Goal: Navigation & Orientation: Find specific page/section

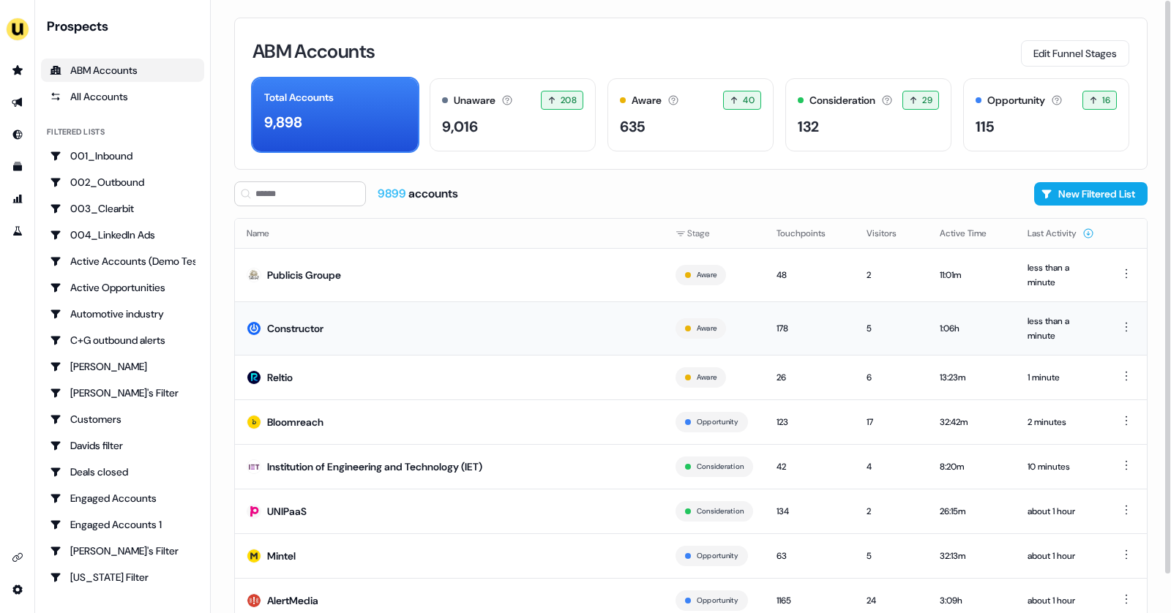
click at [560, 328] on td "Constructor" at bounding box center [449, 328] width 429 height 53
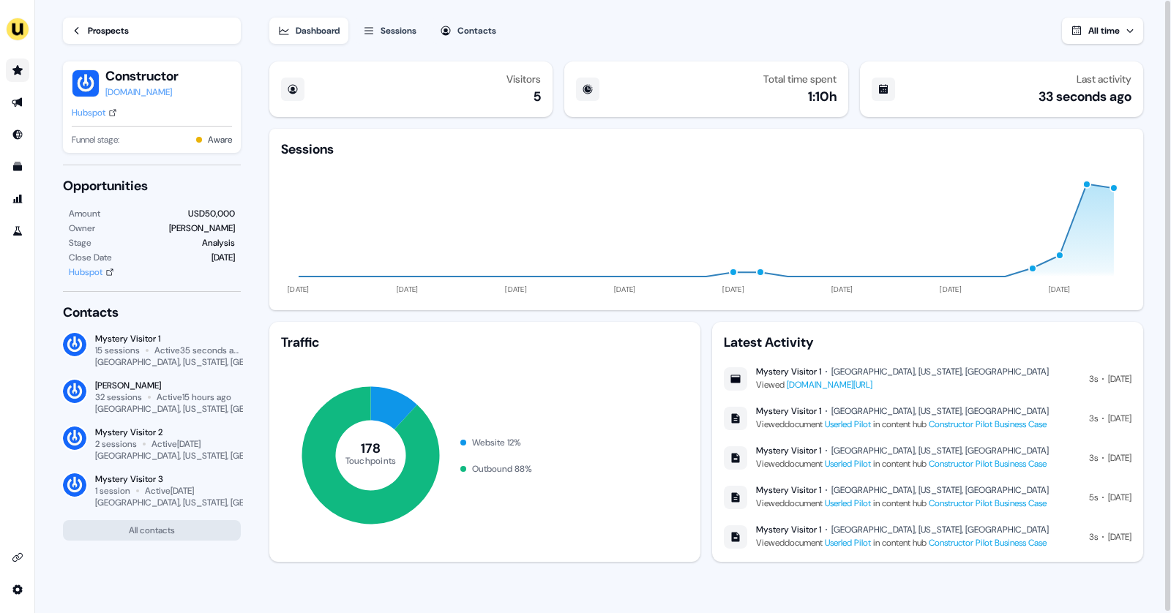
click at [28, 67] on link "Go to prospects" at bounding box center [17, 70] width 23 height 23
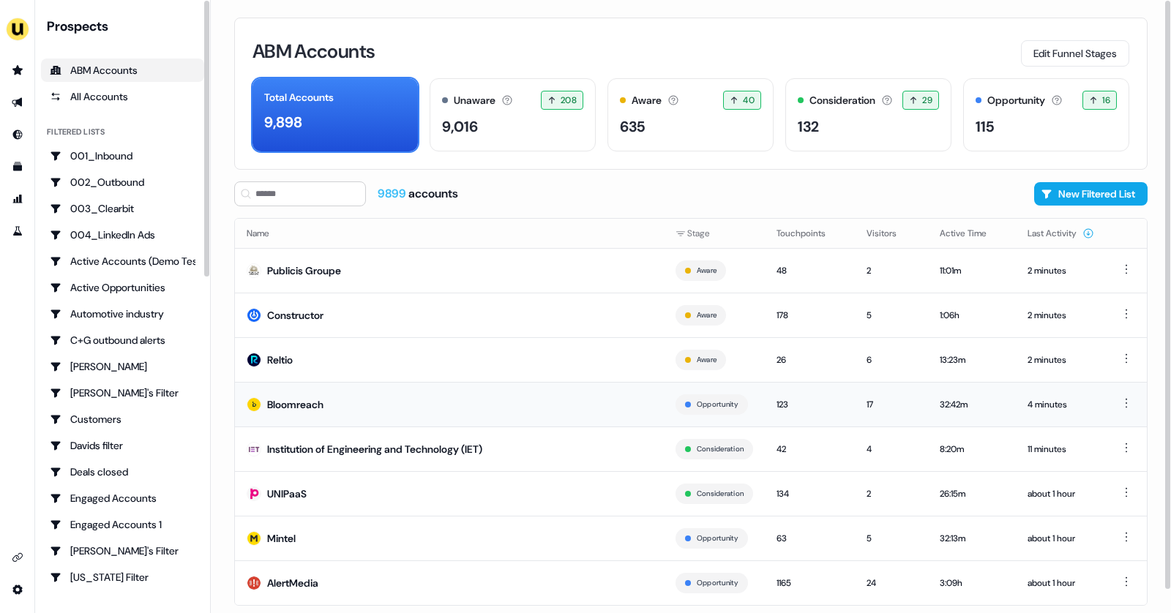
click at [334, 419] on td "Bloomreach" at bounding box center [449, 404] width 429 height 45
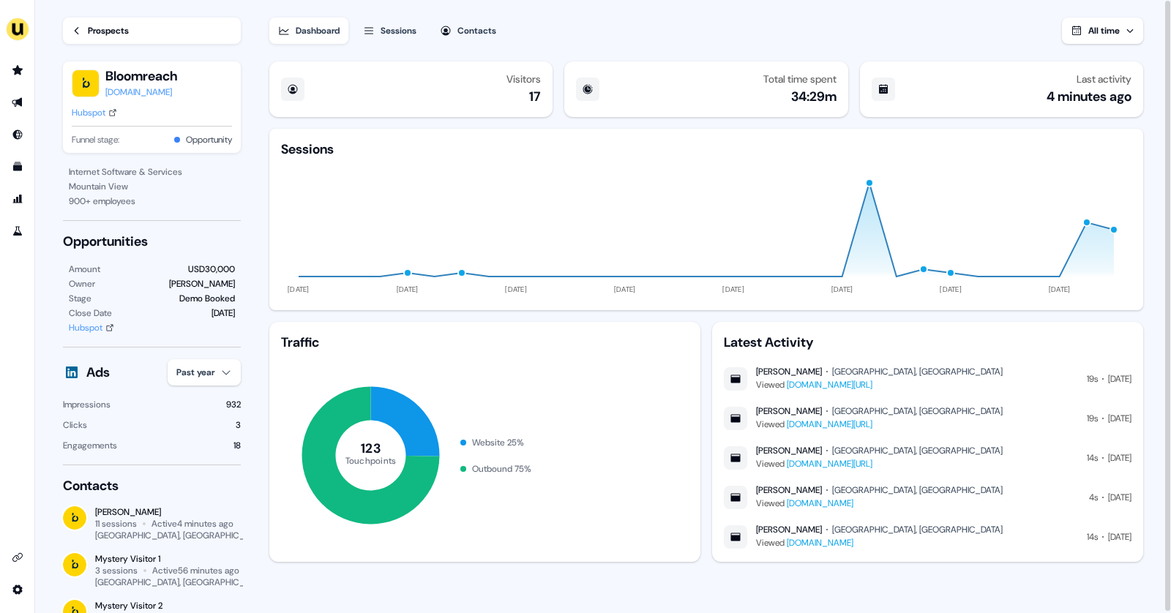
click at [405, 27] on div "Sessions" at bounding box center [399, 30] width 36 height 15
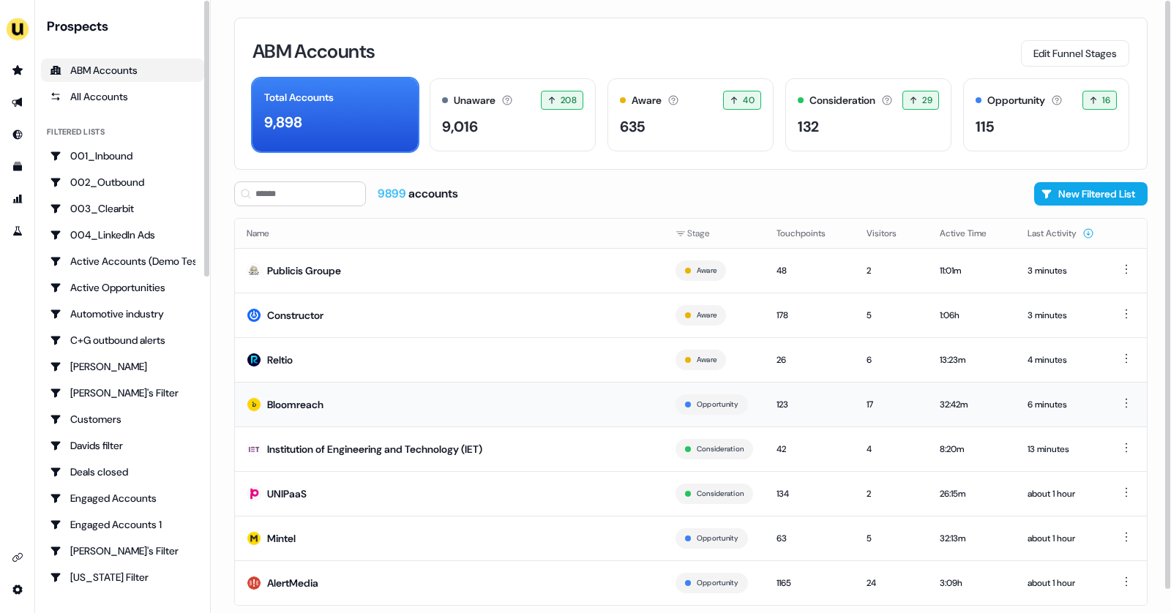
scroll to position [24, 0]
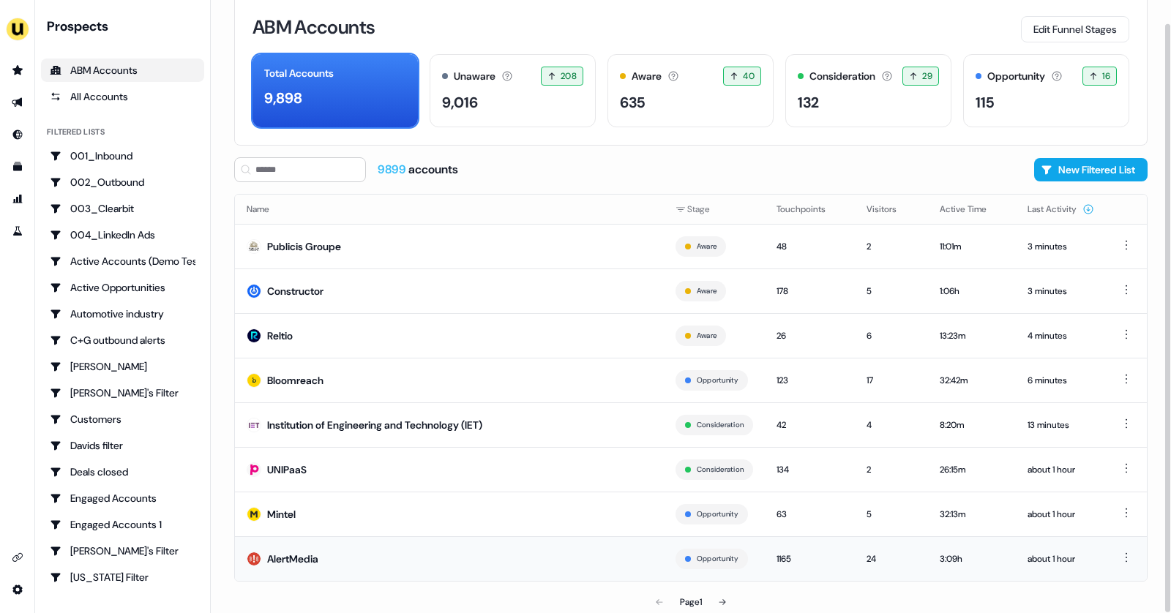
click at [325, 575] on td "AlertMedia" at bounding box center [449, 559] width 429 height 45
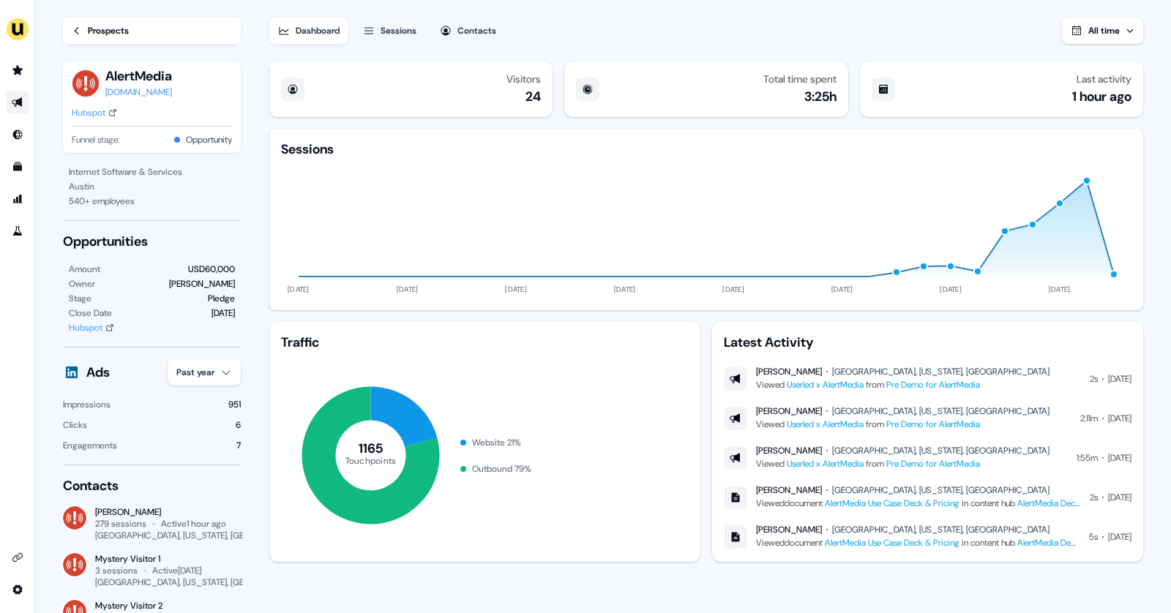
click at [12, 105] on icon "Go to outbound experience" at bounding box center [18, 103] width 12 height 12
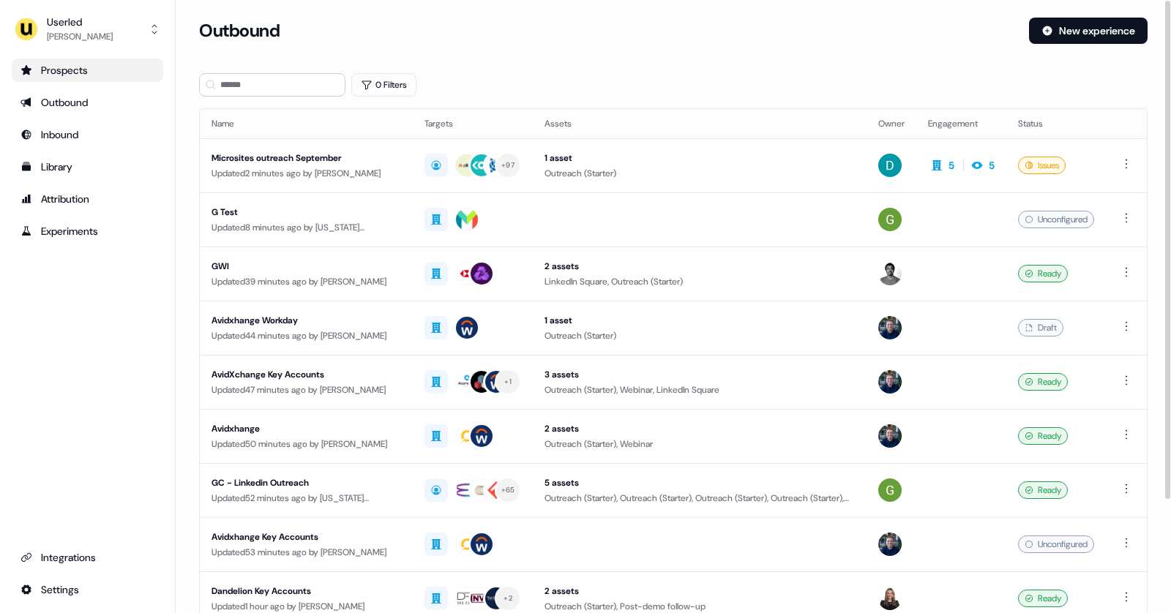
click at [89, 75] on div "Prospects" at bounding box center [87, 70] width 134 height 15
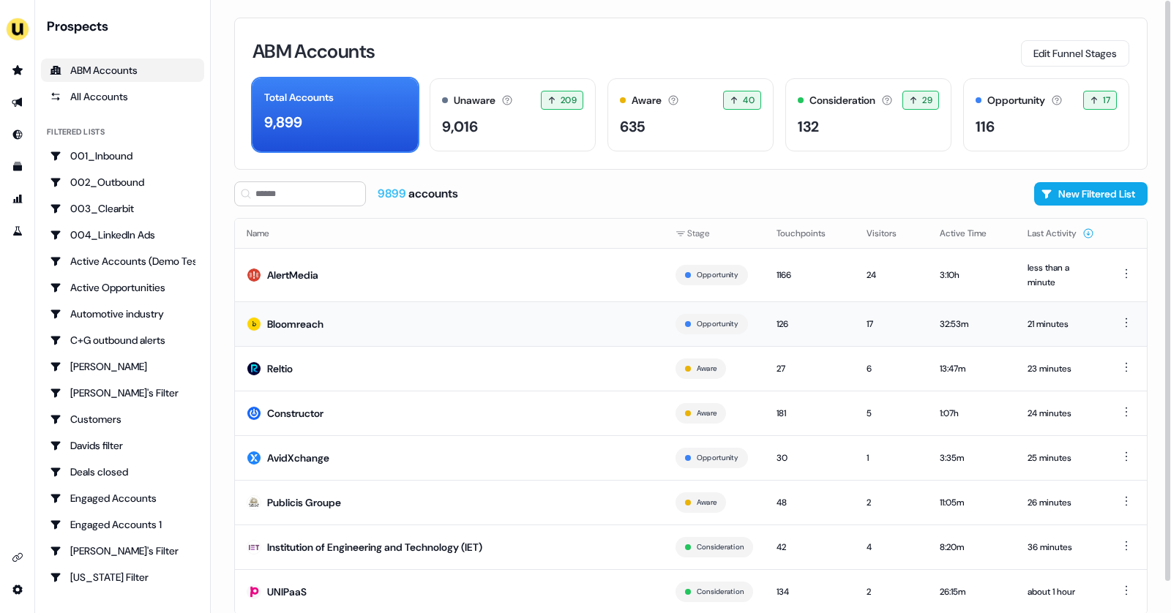
click at [312, 325] on div "Bloomreach" at bounding box center [295, 324] width 56 height 15
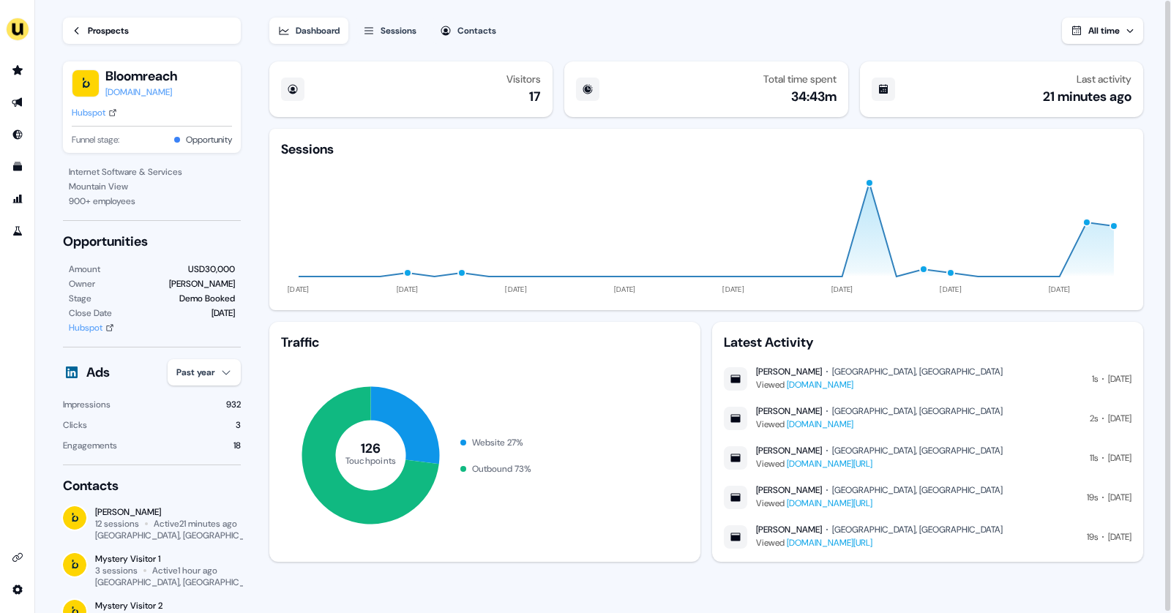
click at [93, 23] on div "Prospects" at bounding box center [108, 30] width 41 height 15
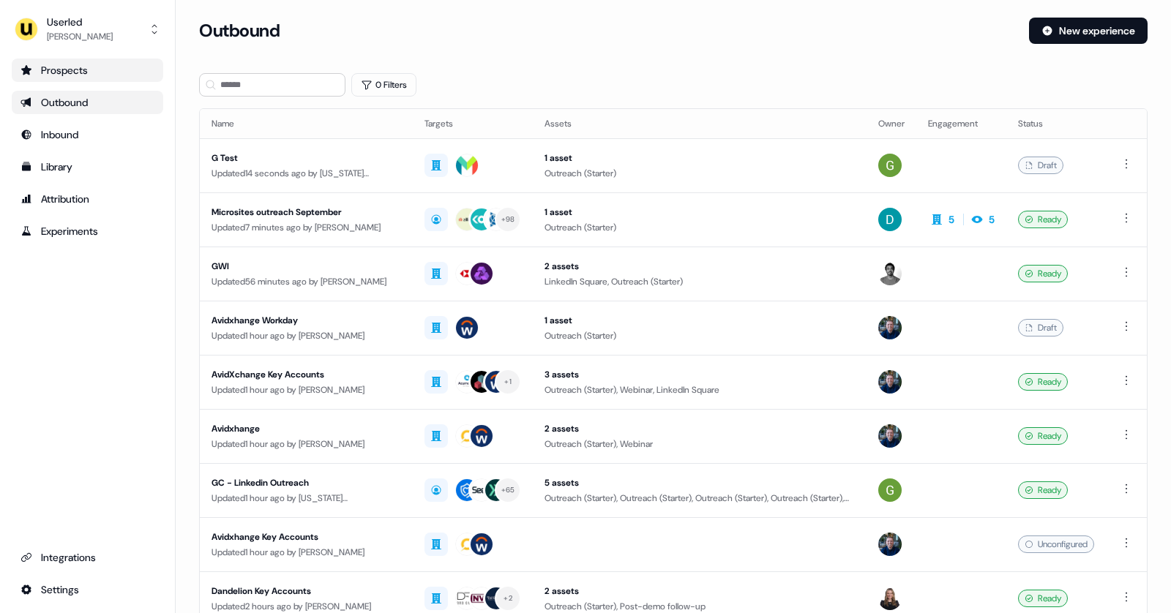
click at [64, 72] on div "Prospects" at bounding box center [87, 70] width 134 height 15
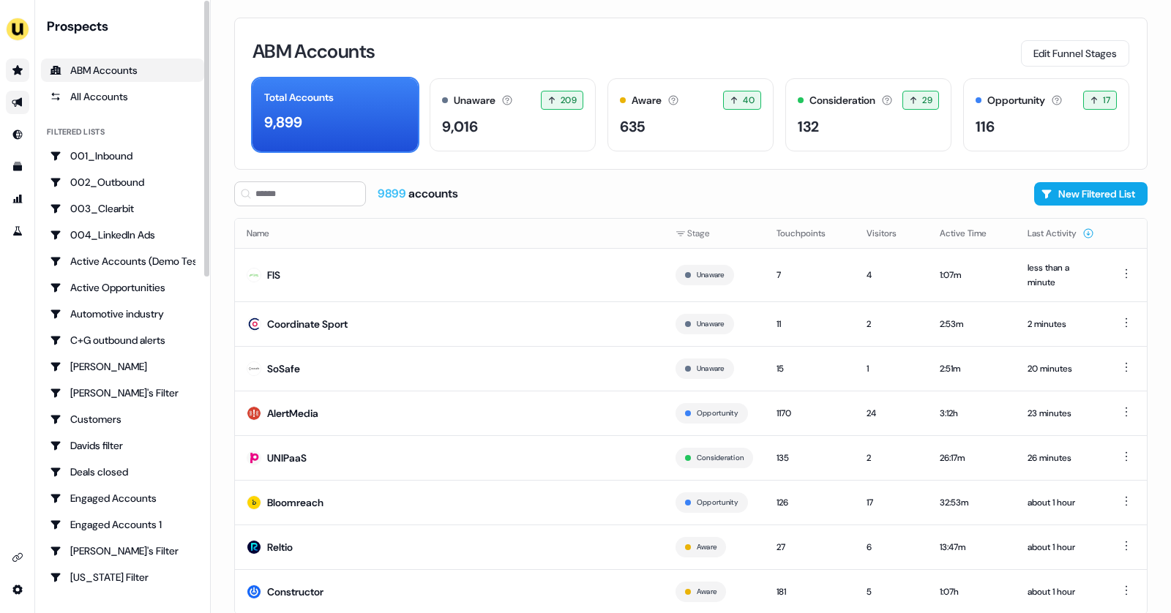
click at [13, 102] on icon "Go to outbound experience" at bounding box center [18, 103] width 12 height 12
